Goal: Find specific page/section: Find specific page/section

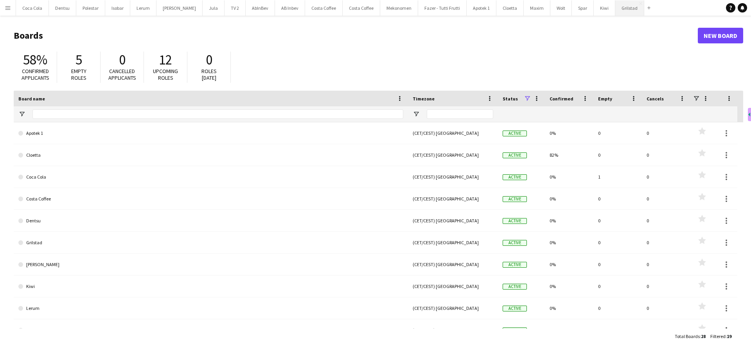
click at [615, 9] on button "Grilstad Close" at bounding box center [629, 7] width 29 height 15
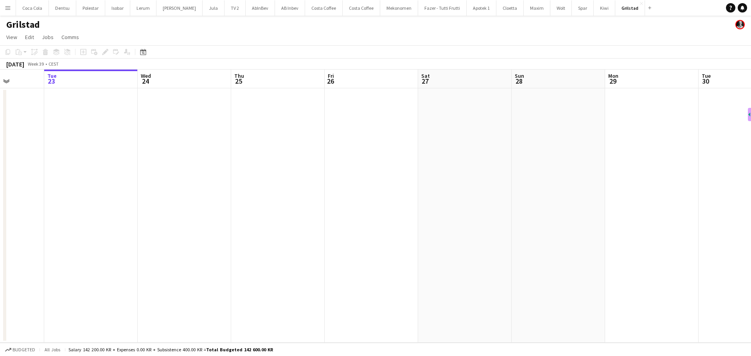
drag, startPoint x: 453, startPoint y: 216, endPoint x: 266, endPoint y: 216, distance: 187.0
click at [356, 216] on app-calendar-viewport "Sat 20 Sun 21 Mon 22 Tue 23 Wed 24 Thu 25 Fri 26 Sat 27 Sun 28 Mon 29 Tue 30 We…" at bounding box center [375, 206] width 751 height 273
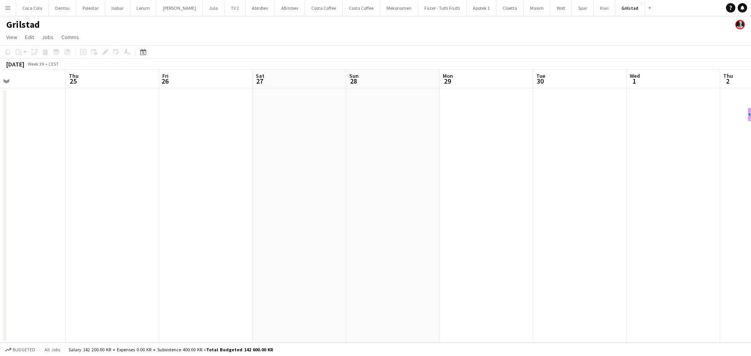
drag, startPoint x: 383, startPoint y: 219, endPoint x: 305, endPoint y: 223, distance: 78.7
click at [305, 223] on app-calendar-viewport "Mon 22 Tue 23 Wed 24 Thu 25 Fri 26 Sat 27 Sun 28 Mon 29 Tue 30 Wed 1 Thu 2 Fri …" at bounding box center [375, 206] width 751 height 273
drag, startPoint x: 524, startPoint y: 196, endPoint x: 292, endPoint y: 228, distance: 234.1
click at [293, 228] on app-calendar-viewport "Wed 24 Thu 25 Fri 26 Sat 27 Sun 28 Mon 29 Tue 30 Wed 1 Thu 2 Fri 3 Sat 4 Sun 5 …" at bounding box center [375, 206] width 751 height 273
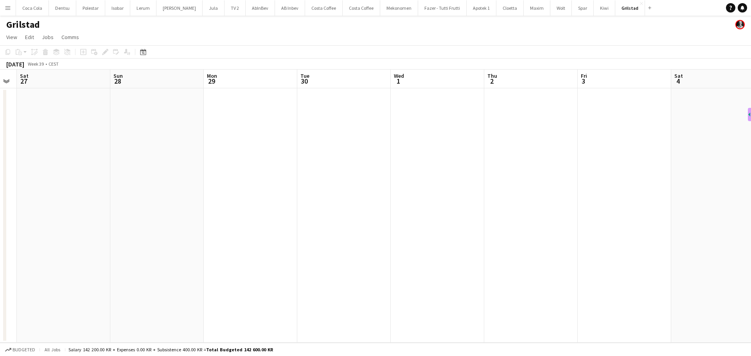
drag, startPoint x: 537, startPoint y: 206, endPoint x: 751, endPoint y: 207, distance: 214.0
click at [751, 207] on app-calendar-viewport "Thu 25 Fri 26 Sat 27 Sun 28 Mon 29 Tue 30 Wed 1 Thu 2 Fri 3 Sat 4 Sun 5 Mon 6 T…" at bounding box center [375, 206] width 751 height 273
click at [496, 10] on button "Cloetta Close" at bounding box center [509, 7] width 27 height 15
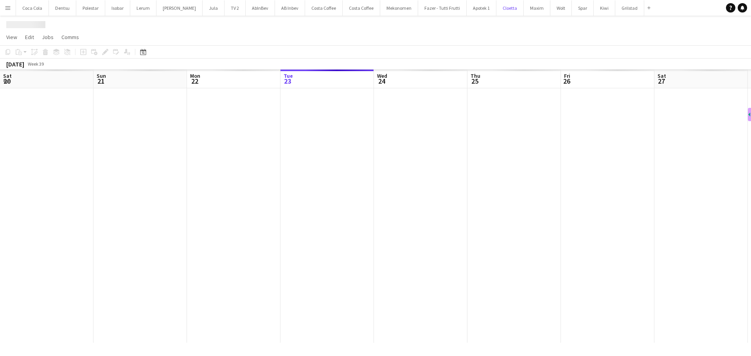
scroll to position [0, 187]
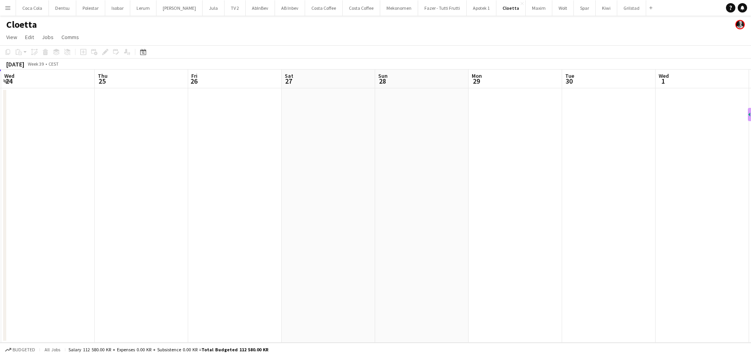
drag, startPoint x: 548, startPoint y: 195, endPoint x: 268, endPoint y: 198, distance: 279.3
click at [268, 198] on app-calendar-viewport "Sun 21 Mon 22 Tue 23 Wed 24 Thu 25 Fri 26 Sat 27 Sun 28 Mon 29 Tue 30 Wed 1 Thu…" at bounding box center [375, 206] width 751 height 273
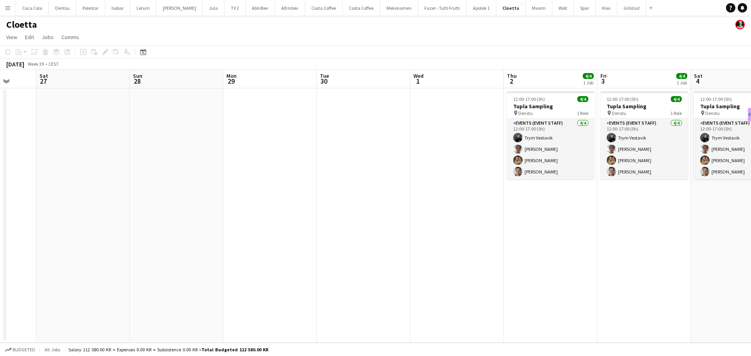
drag, startPoint x: 601, startPoint y: 182, endPoint x: 449, endPoint y: 190, distance: 152.0
click at [449, 190] on app-calendar-viewport "Wed 24 Thu 25 Fri 26 Sat 27 Sun 28 Mon 29 Tue 30 Wed 1 Thu 2 4/4 1 Job Fri 3 4/…" at bounding box center [375, 206] width 751 height 273
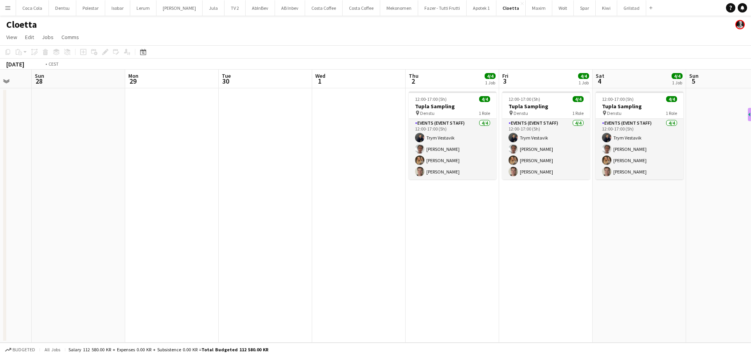
drag, startPoint x: 718, startPoint y: 218, endPoint x: 376, endPoint y: 216, distance: 342.3
click at [368, 218] on app-calendar-viewport "Thu 25 Fri 26 Sat 27 Sun 28 Mon 29 Tue 30 Wed 1 Thu 2 4/4 1 Job Fri 3 4/4 1 Job…" at bounding box center [375, 206] width 751 height 273
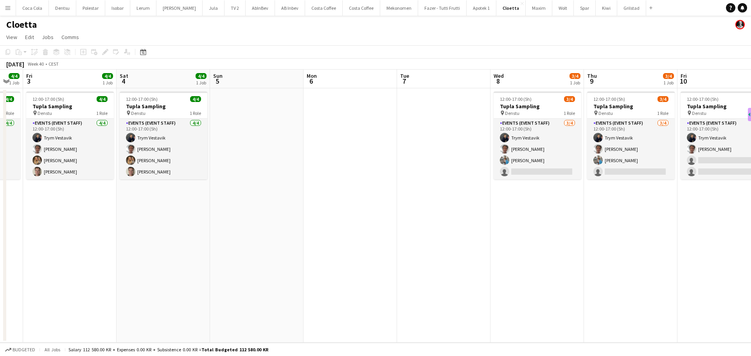
drag, startPoint x: 622, startPoint y: 181, endPoint x: 404, endPoint y: 203, distance: 219.4
click at [404, 203] on app-calendar-viewport "Tue 30 Wed 1 Thu 2 4/4 1 Job Fri 3 4/4 1 Job Sat 4 4/4 1 Job Sun 5 Mon 6 Tue 7 …" at bounding box center [375, 206] width 751 height 273
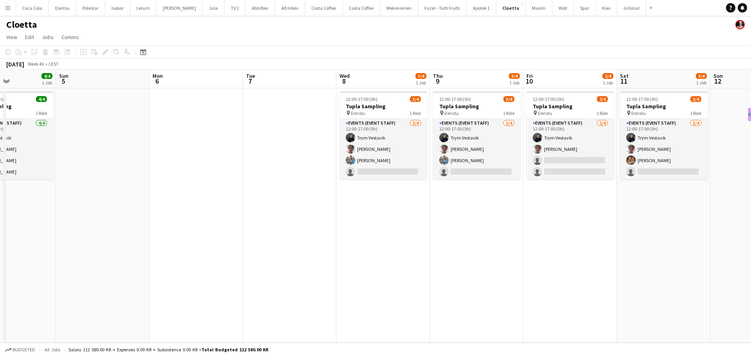
drag, startPoint x: 705, startPoint y: 230, endPoint x: 457, endPoint y: 230, distance: 247.2
click at [457, 230] on app-calendar-viewport "Thu 2 4/4 1 Job Fri 3 4/4 1 Job Sat 4 4/4 1 Job Sun 5 Mon 6 Tue 7 Wed 8 3/4 1 J…" at bounding box center [375, 206] width 751 height 273
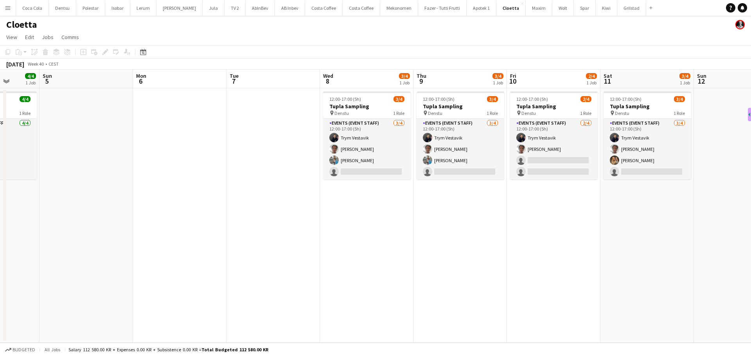
drag, startPoint x: 140, startPoint y: 220, endPoint x: 396, endPoint y: 213, distance: 255.6
click at [388, 213] on app-calendar-viewport "Fri 3 4/4 1 Job Sat 4 4/4 1 Job Sun 5 Mon 6 Tue 7 Wed 8 3/4 1 Job Thu 9 3/4 1 J…" at bounding box center [375, 206] width 751 height 273
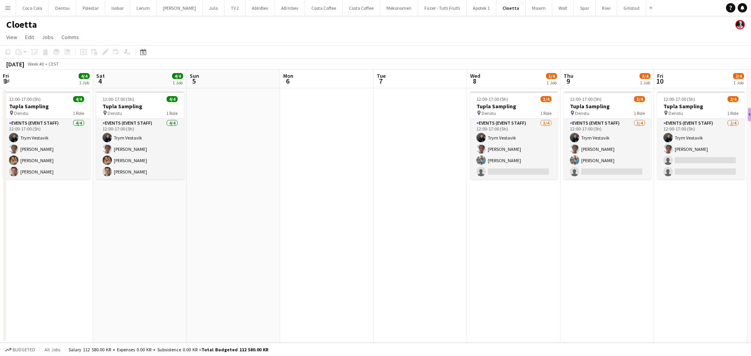
drag, startPoint x: 342, startPoint y: 223, endPoint x: 351, endPoint y: 221, distance: 8.7
click at [349, 222] on app-calendar-viewport "Wed 1 Thu 2 4/4 1 Job Fri 3 4/4 1 Job Sat 4 4/4 1 Job Sun 5 Mon 6 Tue 7 Wed 8 3…" at bounding box center [375, 206] width 751 height 273
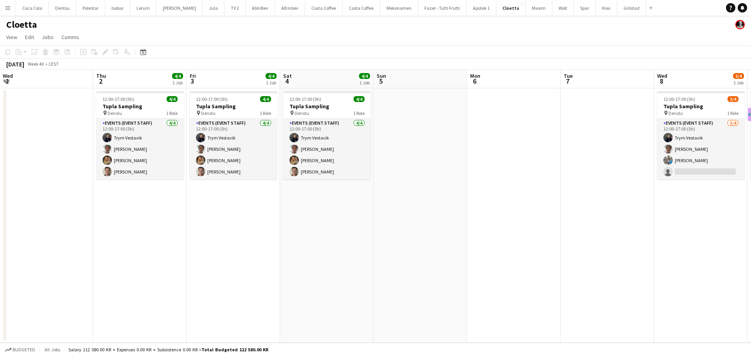
scroll to position [0, 181]
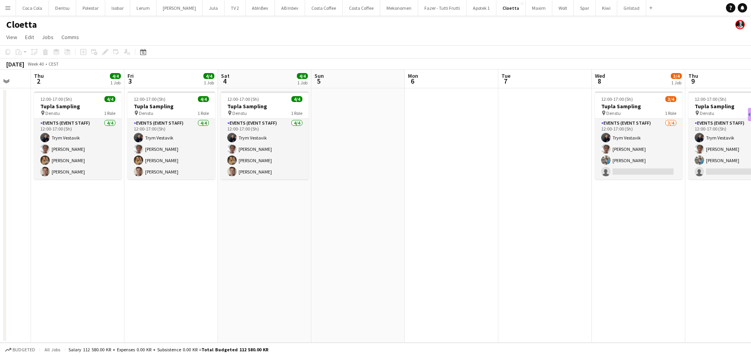
drag, startPoint x: 202, startPoint y: 217, endPoint x: 228, endPoint y: 215, distance: 25.5
click at [228, 215] on app-calendar-viewport "Mon 29 Tue 30 Wed 1 Thu 2 4/4 1 Job Fri 3 4/4 1 Job Sat 4 4/4 1 Job Sun 5 Mon 6…" at bounding box center [375, 206] width 751 height 273
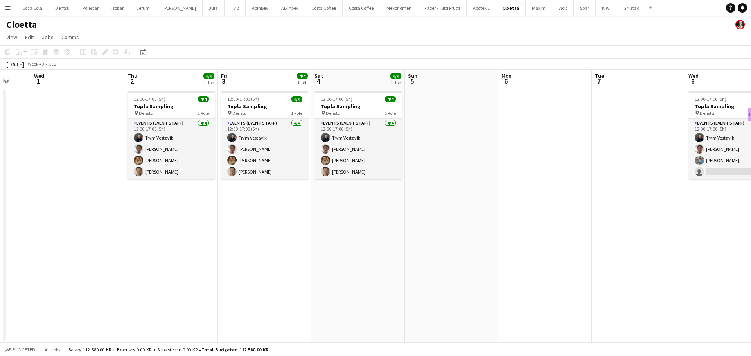
scroll to position [0, 249]
